Goal: Register for event/course

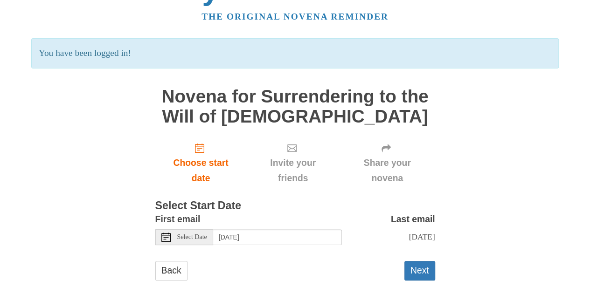
scroll to position [57, 0]
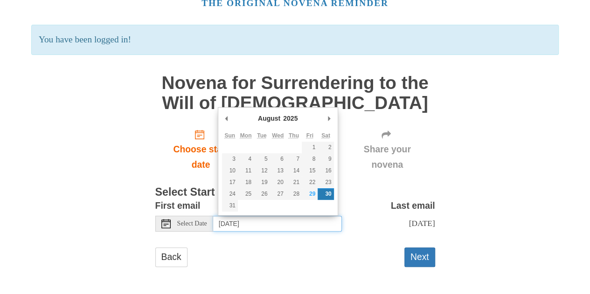
click at [303, 217] on input "Saturday, August 30th" at bounding box center [277, 224] width 129 height 16
type input "Friday, August 29th"
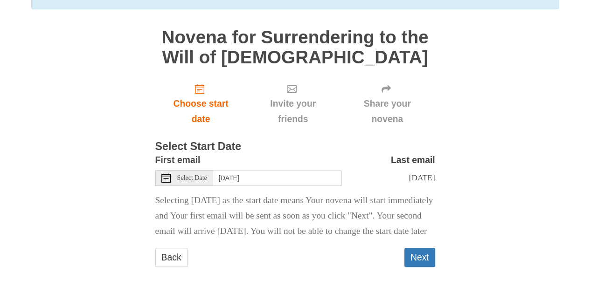
scroll to position [109, 0]
click at [426, 256] on button "Next" at bounding box center [419, 257] width 31 height 19
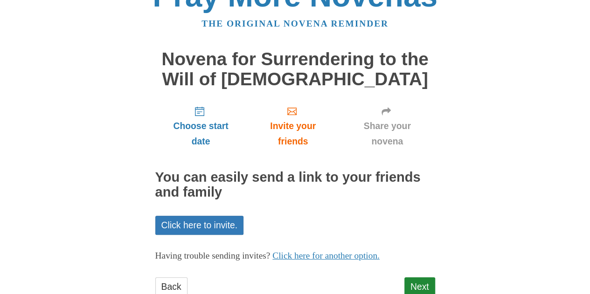
scroll to position [57, 0]
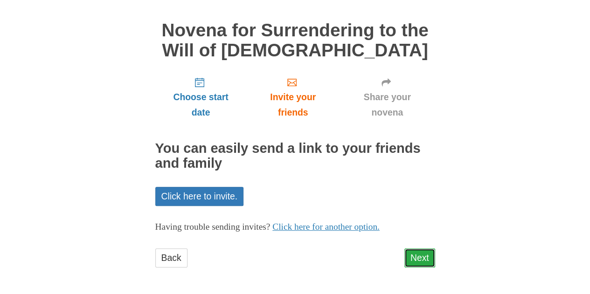
click at [419, 265] on link "Next" at bounding box center [419, 258] width 31 height 19
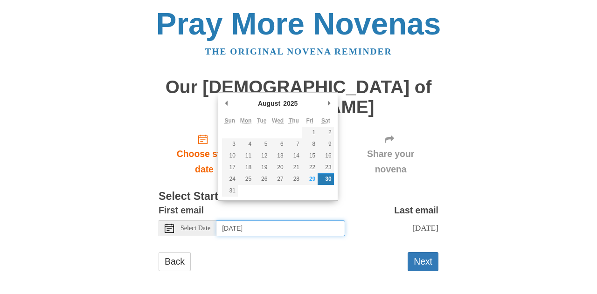
click at [318, 221] on input "Saturday, August 30th" at bounding box center [280, 229] width 129 height 16
type input "Friday, August 29th"
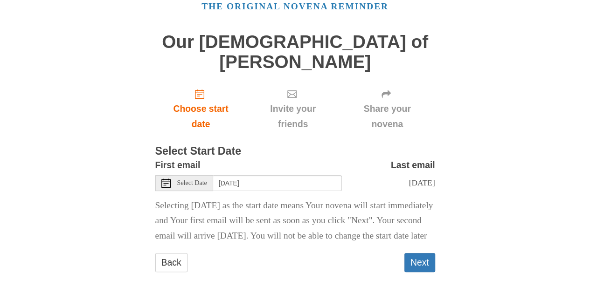
scroll to position [46, 0]
click at [426, 259] on button "Next" at bounding box center [419, 262] width 31 height 19
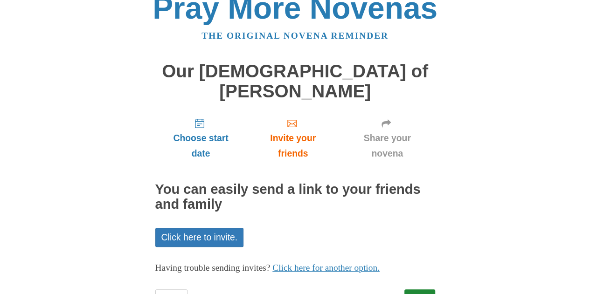
scroll to position [37, 0]
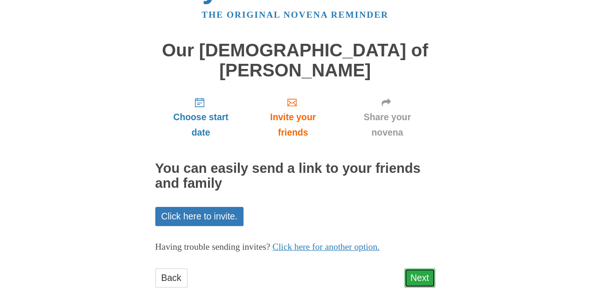
click at [417, 269] on link "Next" at bounding box center [419, 278] width 31 height 19
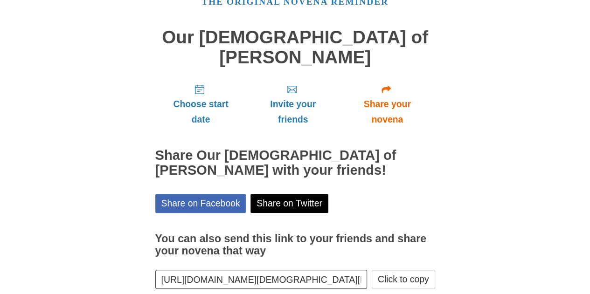
scroll to position [79, 0]
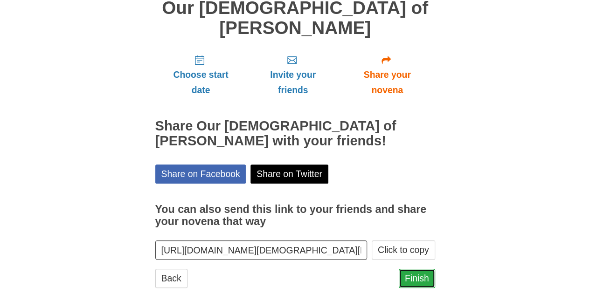
click at [419, 269] on link "Finish" at bounding box center [417, 278] width 36 height 19
